Goal: Find specific page/section: Find specific page/section

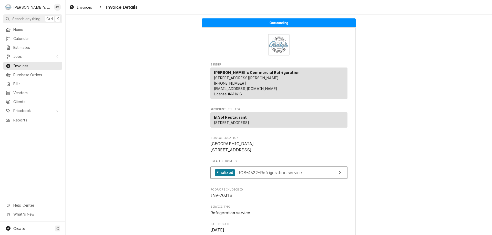
scroll to position [51, 0]
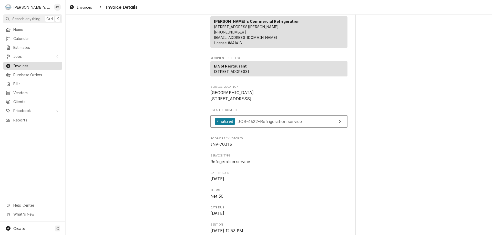
click at [25, 63] on span "Invoices" at bounding box center [36, 65] width 46 height 5
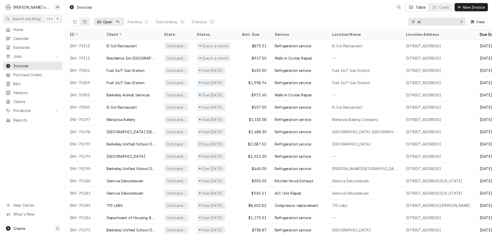
drag, startPoint x: 422, startPoint y: 22, endPoint x: 414, endPoint y: 22, distance: 7.9
click at [414, 22] on div "el" at bounding box center [436, 22] width 57 height 8
paste input "INV-70284"
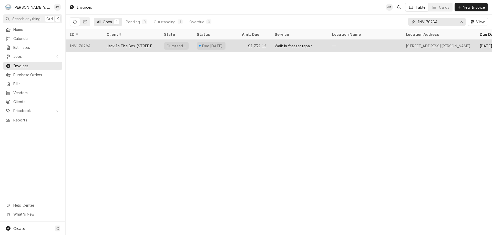
type input "INV-70284"
click at [289, 43] on div "Walk in freezer repair" at bounding box center [293, 45] width 37 height 5
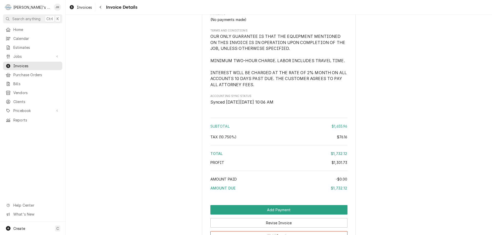
scroll to position [563, 0]
